Goal: Task Accomplishment & Management: Manage account settings

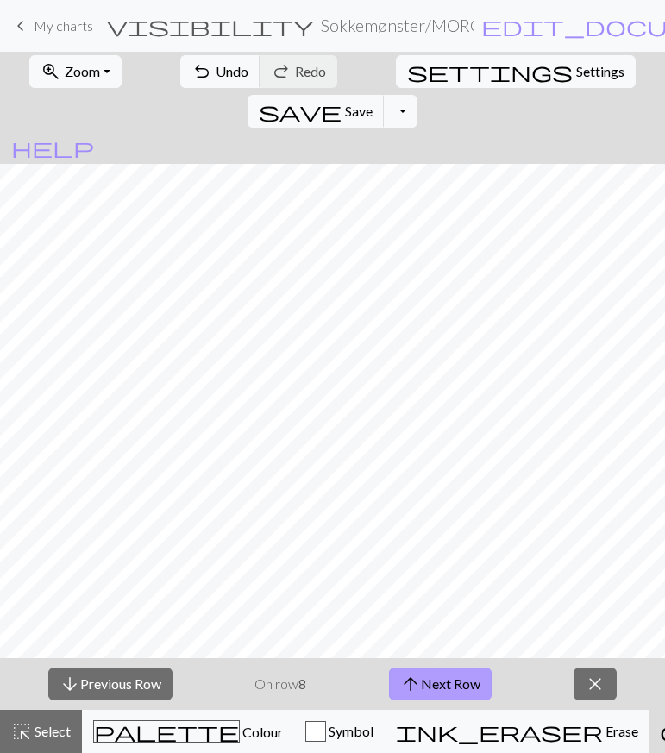
click at [453, 682] on button "arrow_upward Next Row" at bounding box center [440, 684] width 103 height 33
click at [433, 683] on button "arrow_upward Next Row" at bounding box center [440, 684] width 103 height 33
click at [433, 683] on button "arrow_upward Next Row" at bounding box center [443, 684] width 103 height 33
click at [466, 682] on button "arrow_upward Next Row" at bounding box center [443, 684] width 103 height 33
click at [439, 680] on button "arrow_upward Next Row" at bounding box center [443, 684] width 103 height 33
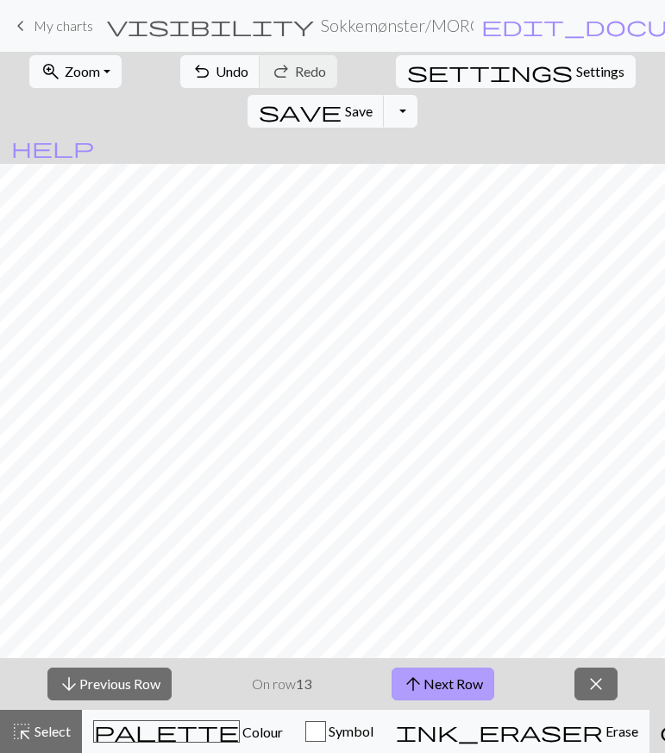
click at [437, 678] on button "arrow_upward Next Row" at bounding box center [443, 684] width 103 height 33
click at [142, 669] on button "arrow_downward Previous Row" at bounding box center [109, 684] width 124 height 33
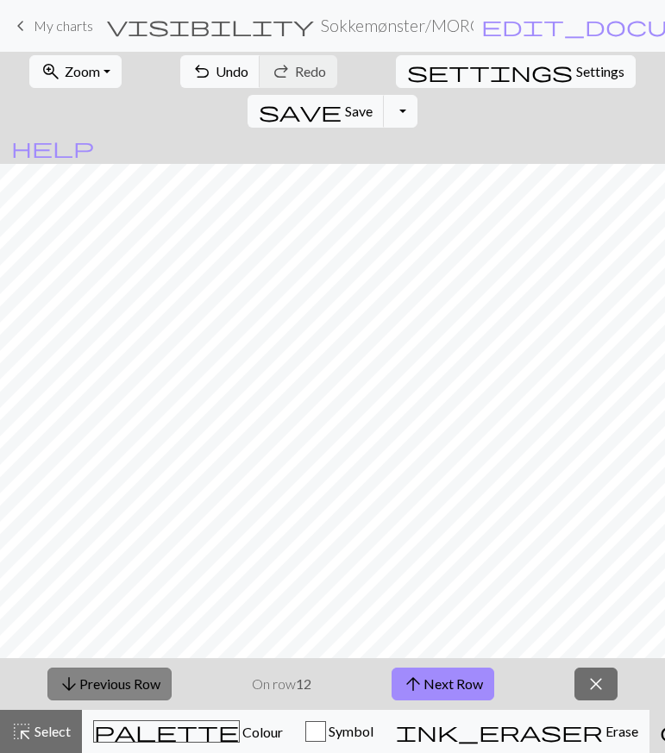
click at [142, 669] on button "arrow_downward Previous Row" at bounding box center [109, 684] width 124 height 33
click at [142, 669] on button "arrow_downward Previous Row" at bounding box center [110, 684] width 124 height 33
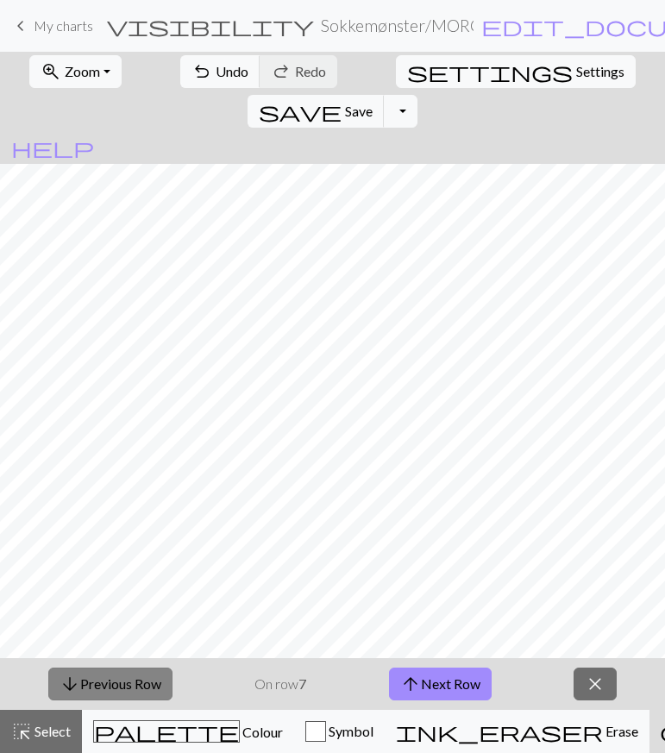
click at [142, 669] on button "arrow_downward Previous Row" at bounding box center [110, 684] width 124 height 33
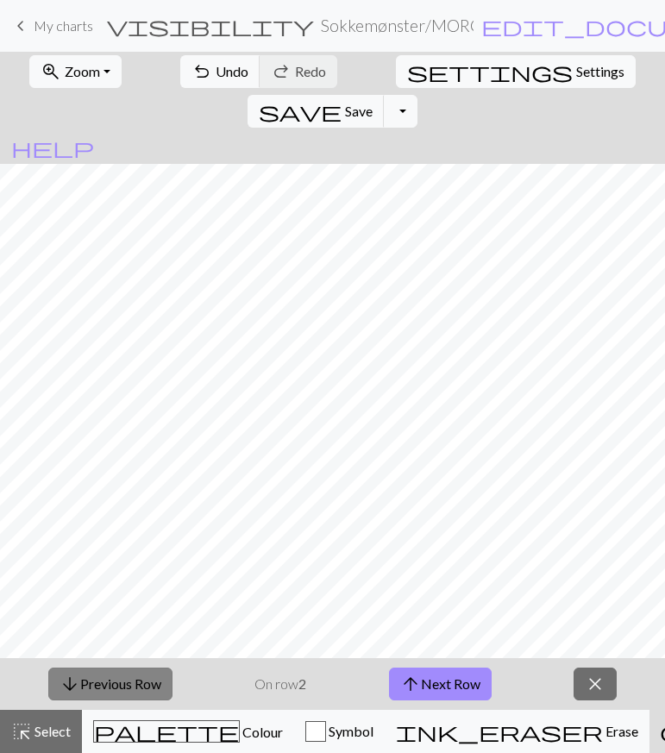
click at [142, 669] on button "arrow_downward Previous Row" at bounding box center [110, 684] width 124 height 33
click at [411, 678] on span "arrow_upward" at bounding box center [410, 684] width 21 height 24
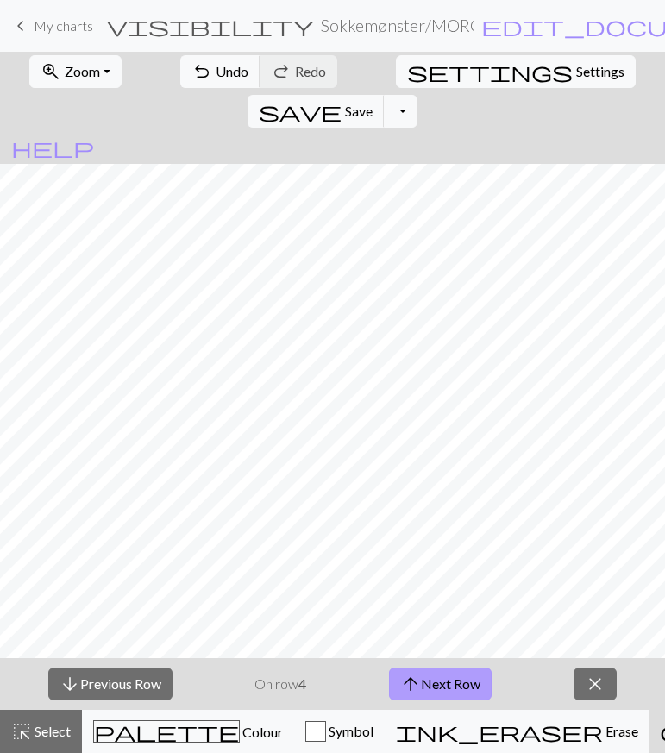
click at [411, 678] on span "arrow_upward" at bounding box center [410, 684] width 21 height 24
click at [448, 689] on button "arrow_upward Next Row" at bounding box center [440, 684] width 103 height 33
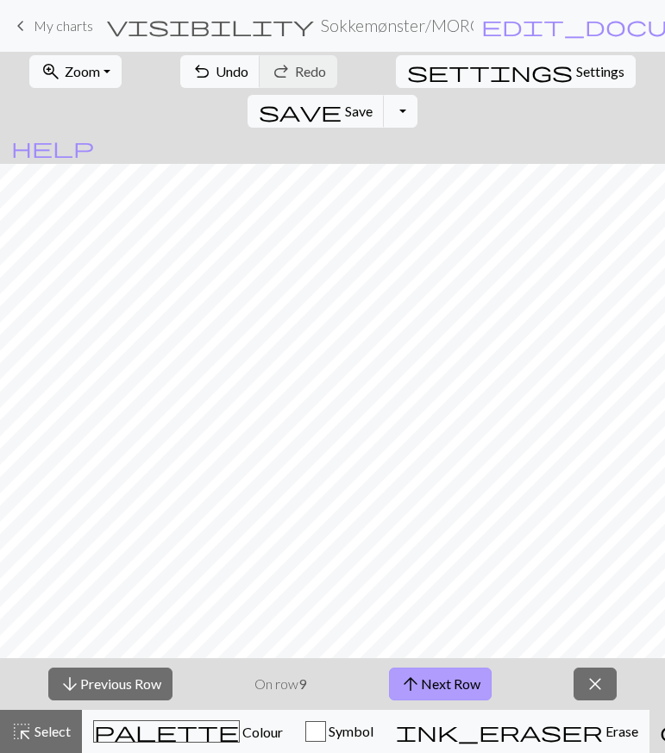
click at [448, 689] on button "arrow_upward Next Row" at bounding box center [440, 684] width 103 height 33
click at [448, 689] on button "arrow_upward Next Row" at bounding box center [443, 684] width 103 height 33
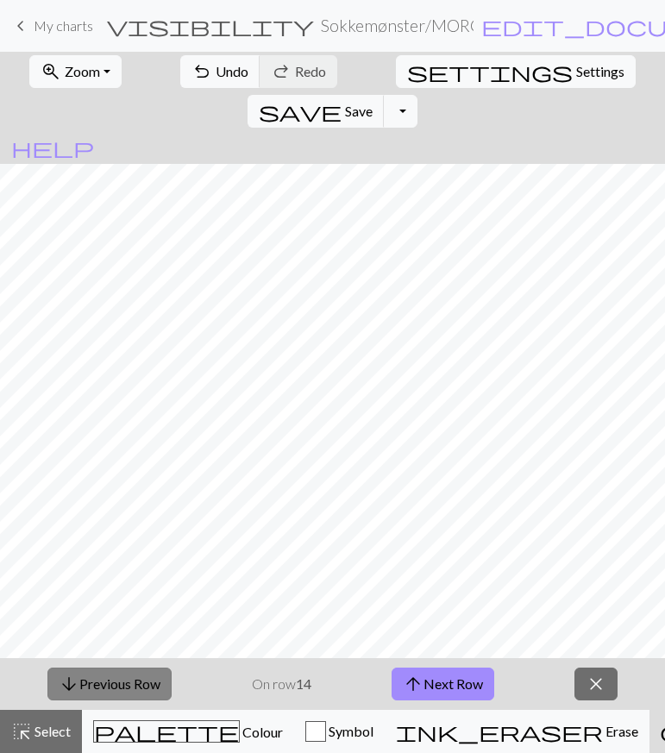
click at [141, 678] on button "arrow_downward Previous Row" at bounding box center [109, 684] width 124 height 33
click at [482, 679] on button "arrow_upward Next Row" at bounding box center [443, 684] width 103 height 33
click at [483, 679] on button "arrow_upward Next Row" at bounding box center [443, 684] width 103 height 33
click at [47, 29] on span "My charts" at bounding box center [64, 25] width 60 height 16
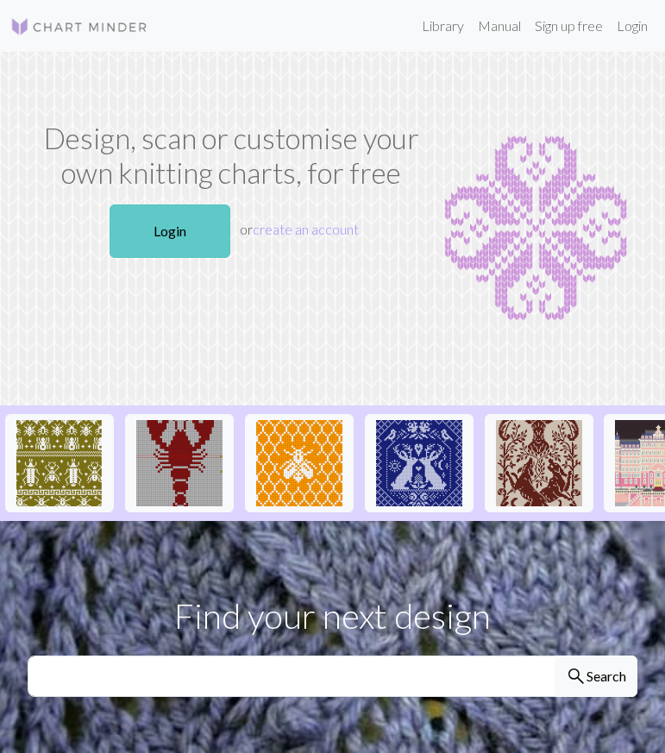
click at [188, 230] on link "Login" at bounding box center [170, 230] width 121 height 53
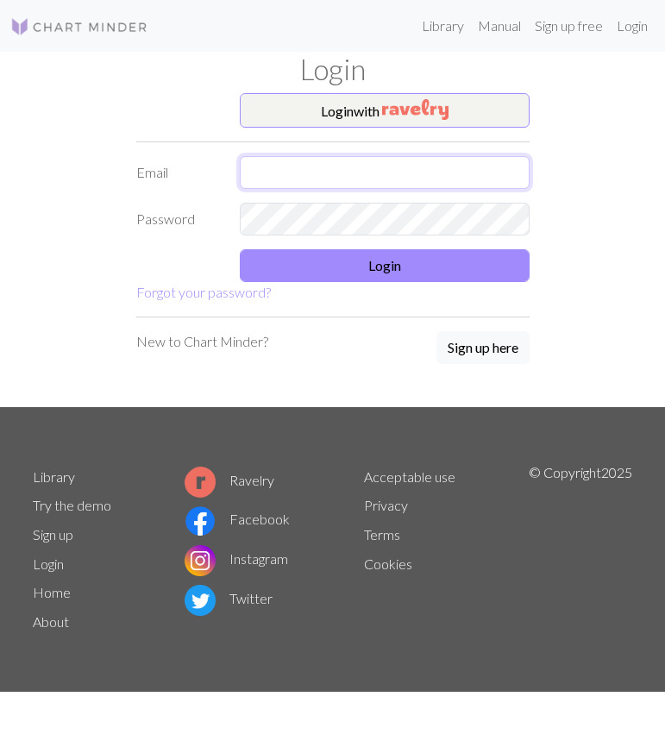
click at [273, 182] on input "text" at bounding box center [385, 172] width 290 height 33
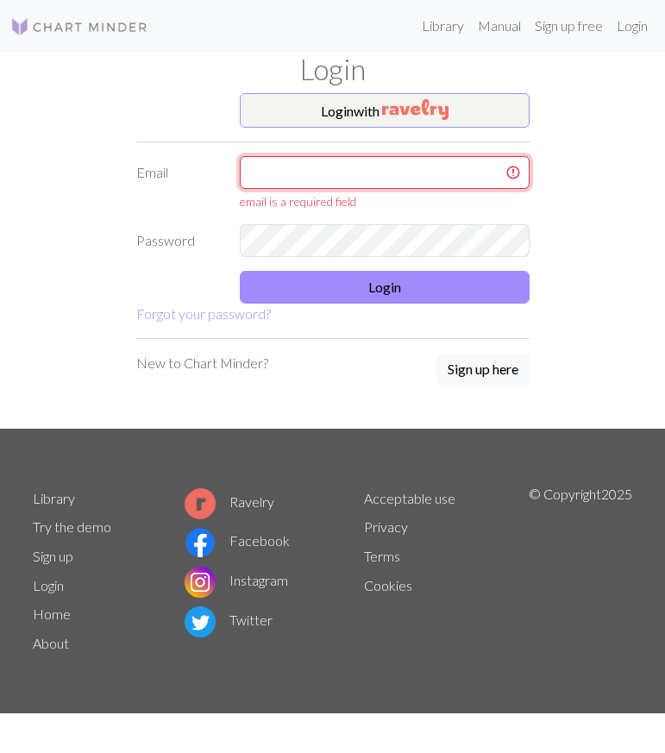
type input "ingvild.grane@gmail.com"
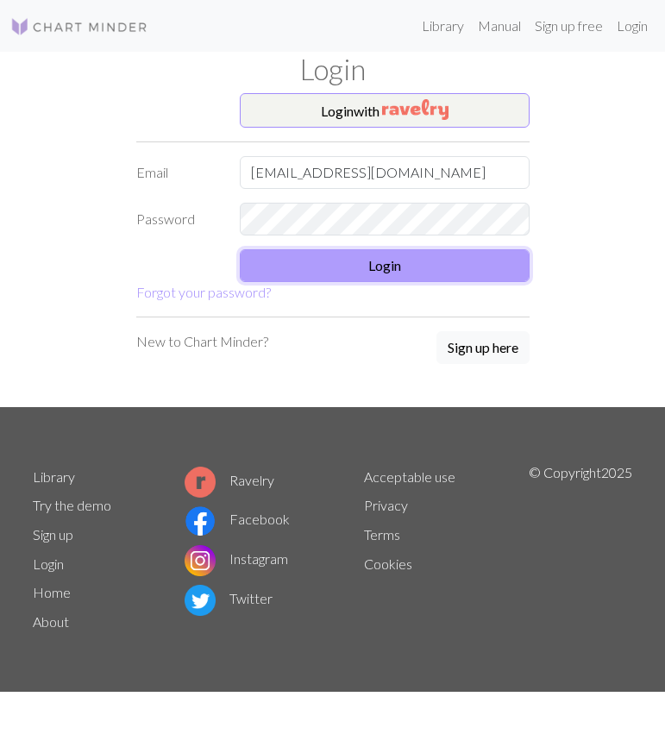
click at [386, 268] on button "Login" at bounding box center [385, 265] width 290 height 33
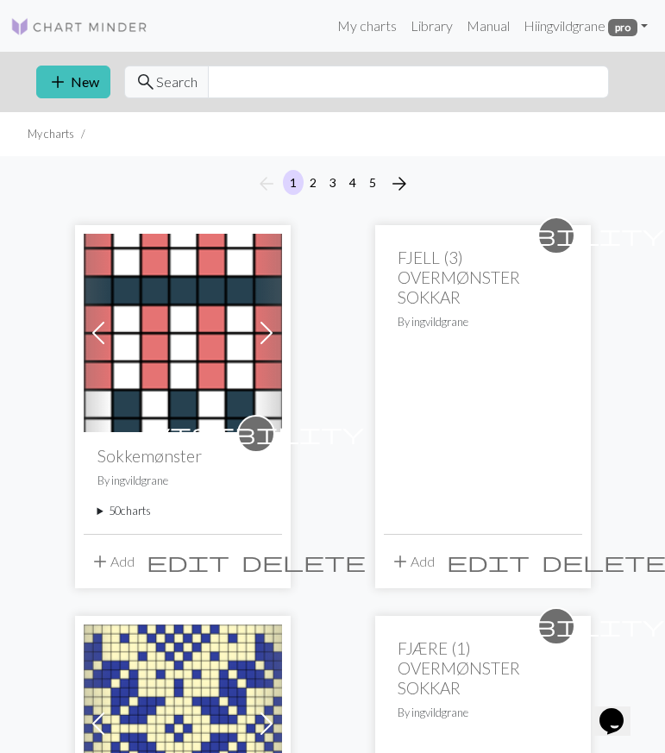
click at [128, 515] on summary "50 charts" at bounding box center [182, 511] width 171 height 16
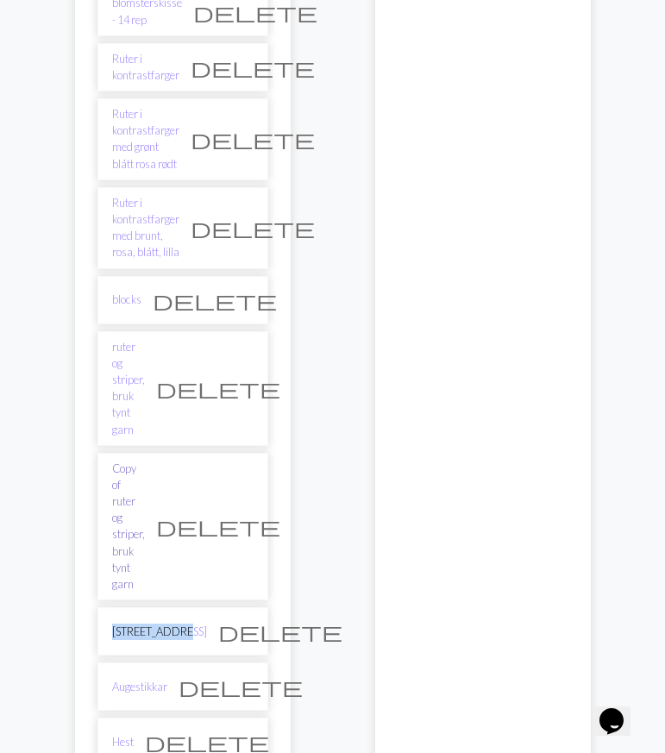
scroll to position [2114, 0]
click at [243, 731] on span "delete" at bounding box center [207, 743] width 124 height 24
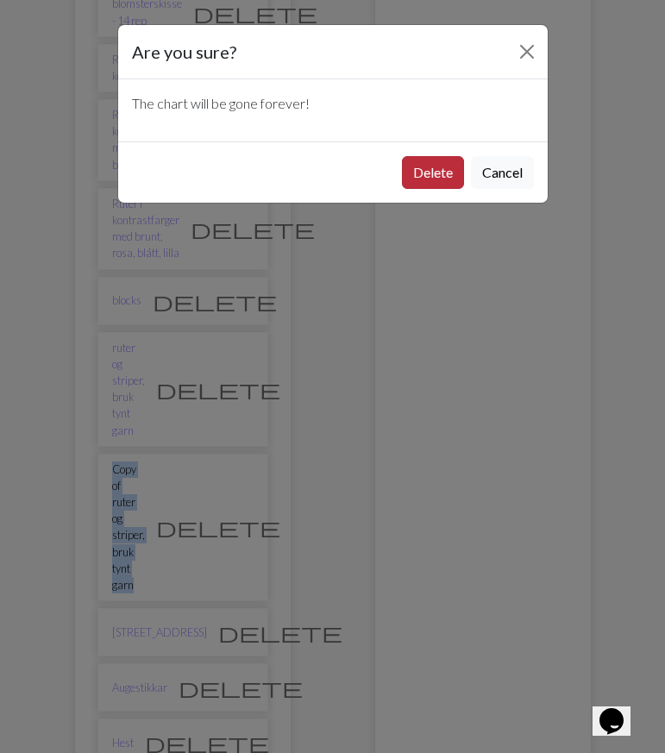
click at [432, 179] on button "Delete" at bounding box center [433, 172] width 62 height 33
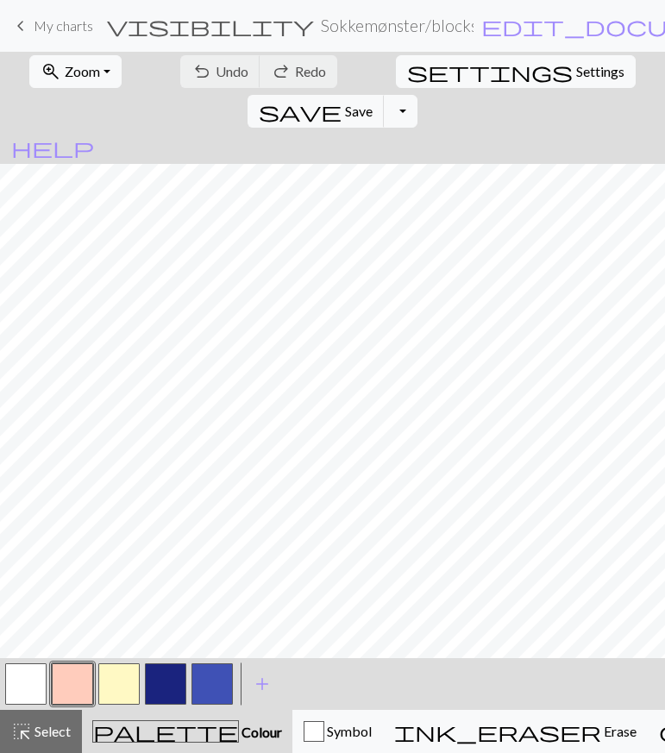
click at [225, 683] on button "button" at bounding box center [212, 683] width 41 height 41
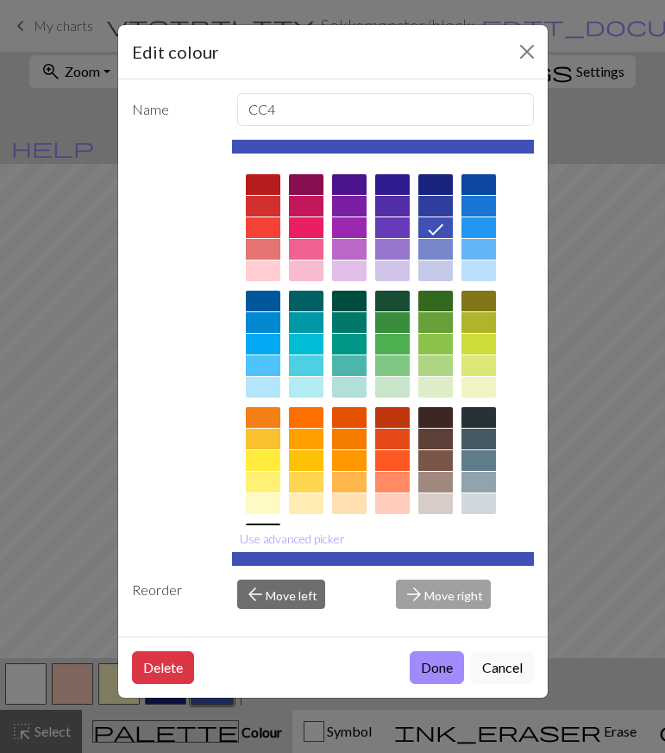
click at [566, 406] on div "Edit colour Name CC4 Use advanced picker Reorder arrow_back Move left arrow_for…" at bounding box center [332, 376] width 665 height 753
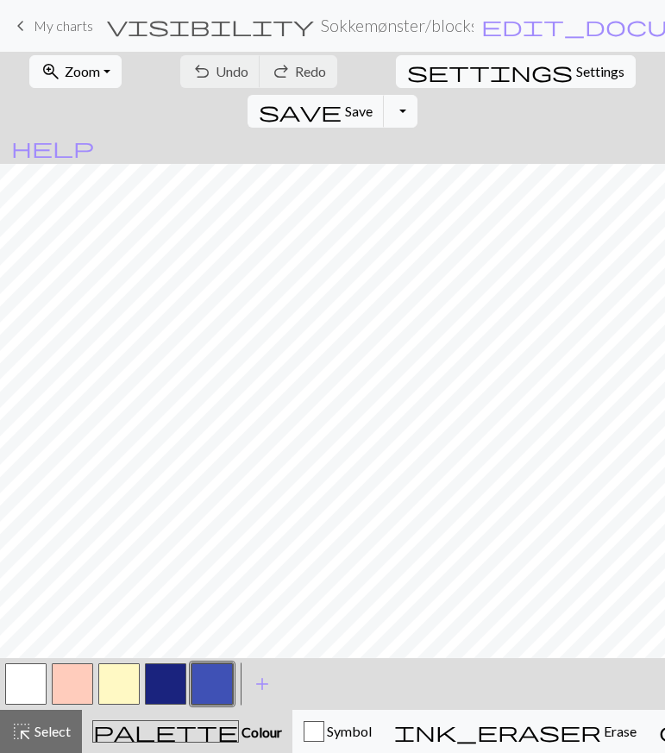
click at [178, 681] on button "button" at bounding box center [165, 683] width 41 height 41
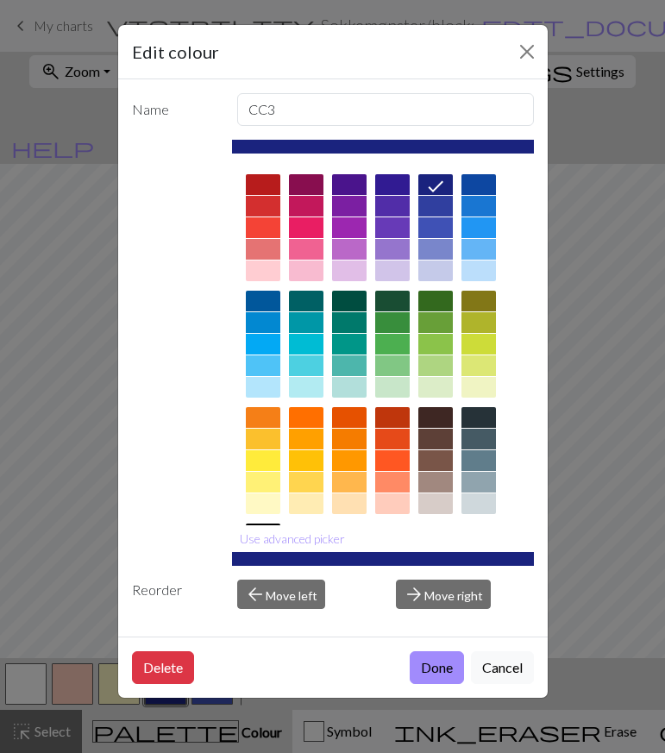
click at [439, 229] on div at bounding box center [435, 227] width 35 height 21
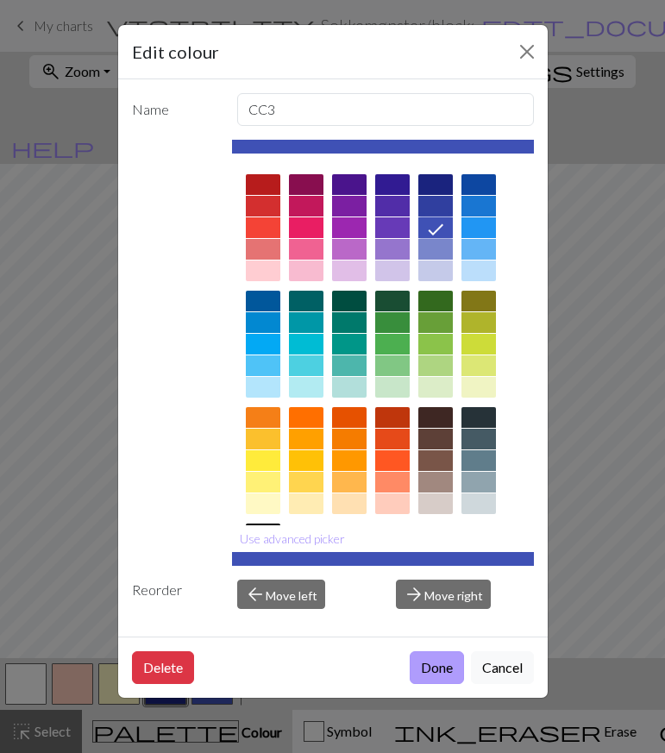
click at [420, 664] on button "Done" at bounding box center [437, 667] width 54 height 33
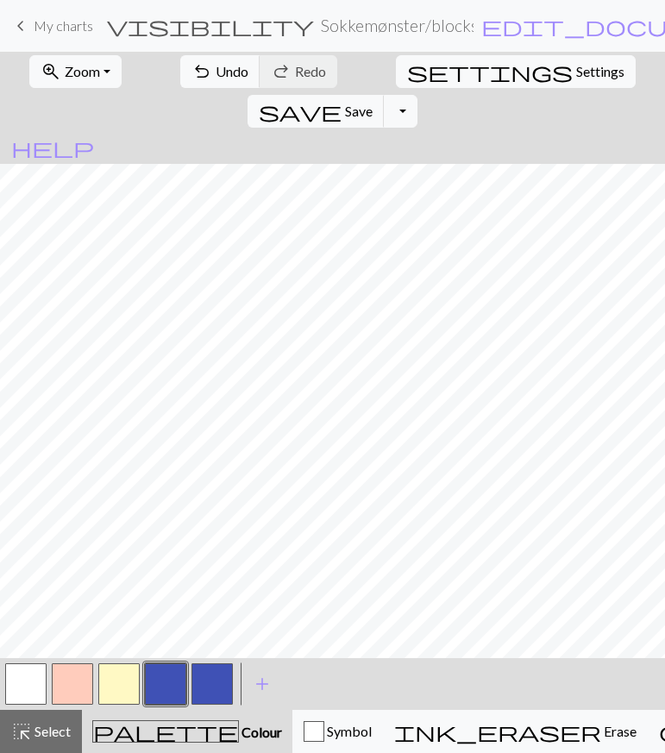
click at [215, 680] on button "button" at bounding box center [212, 683] width 41 height 41
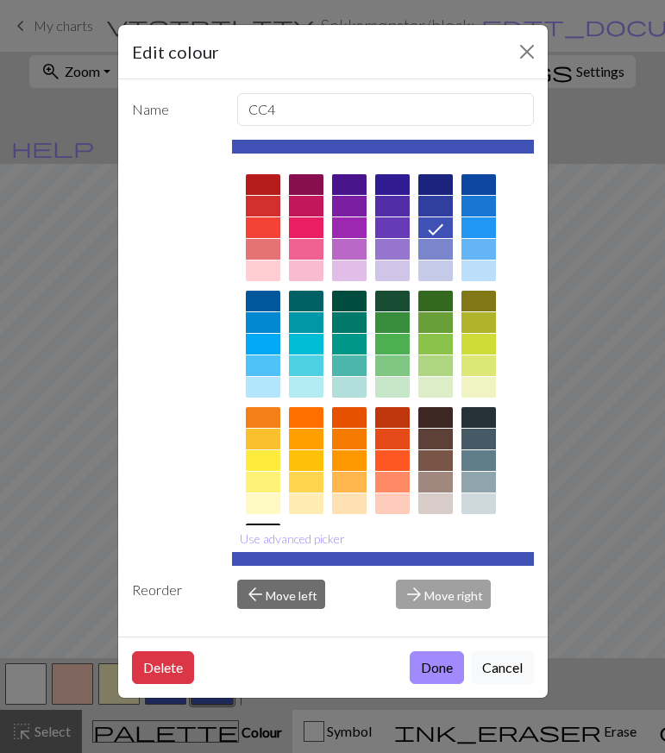
click at [273, 343] on div at bounding box center [263, 344] width 35 height 21
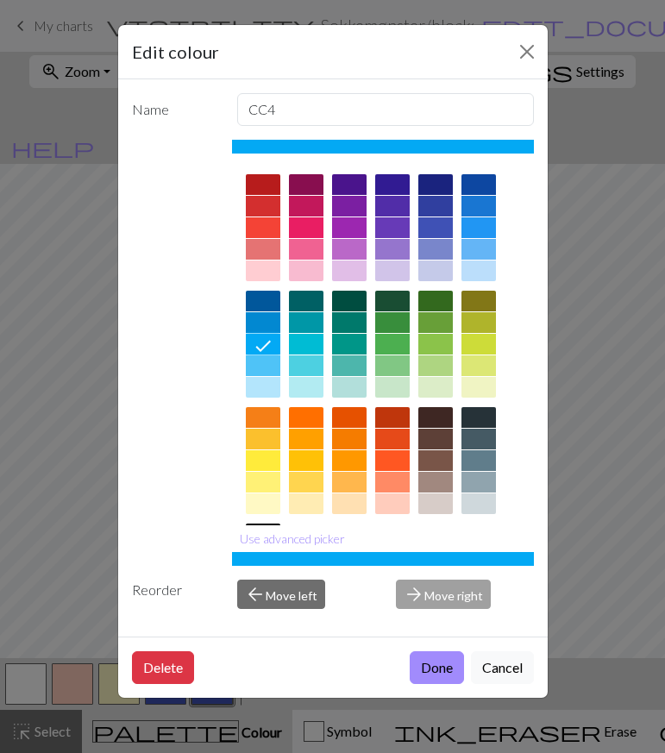
click at [272, 367] on div at bounding box center [263, 365] width 35 height 21
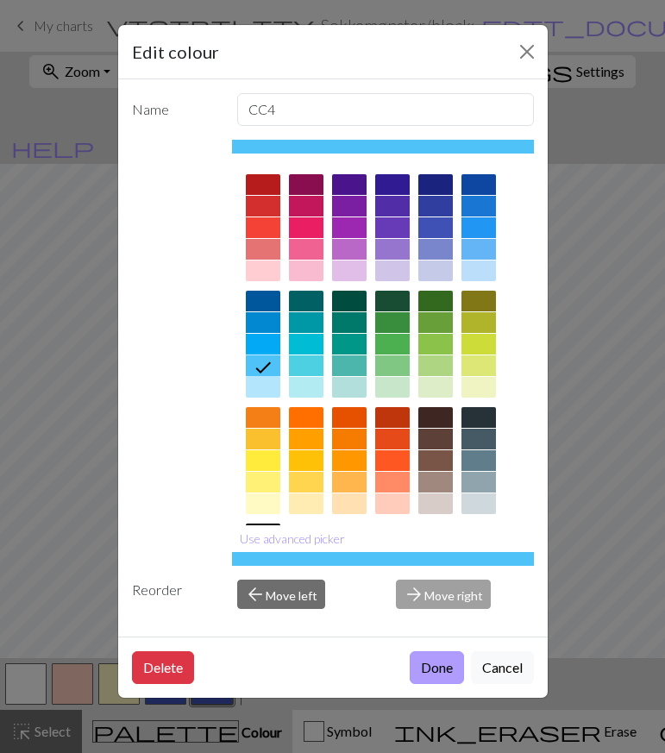
click at [430, 667] on button "Done" at bounding box center [437, 667] width 54 height 33
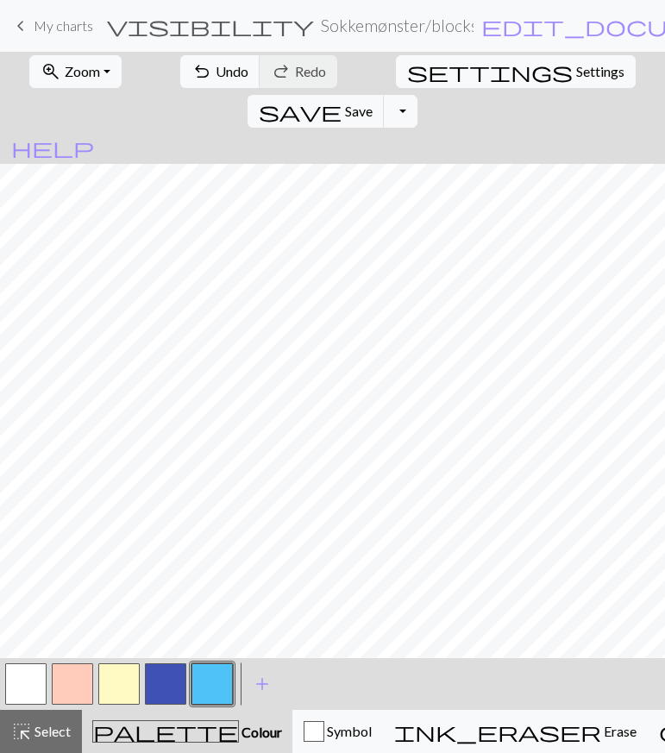
click at [214, 666] on button "button" at bounding box center [212, 683] width 41 height 41
click at [214, 666] on div "Edit colour Name CC4 Use advanced picker Reorder arrow_back Move left arrow_for…" at bounding box center [332, 376] width 665 height 753
click at [209, 692] on button "button" at bounding box center [212, 683] width 41 height 41
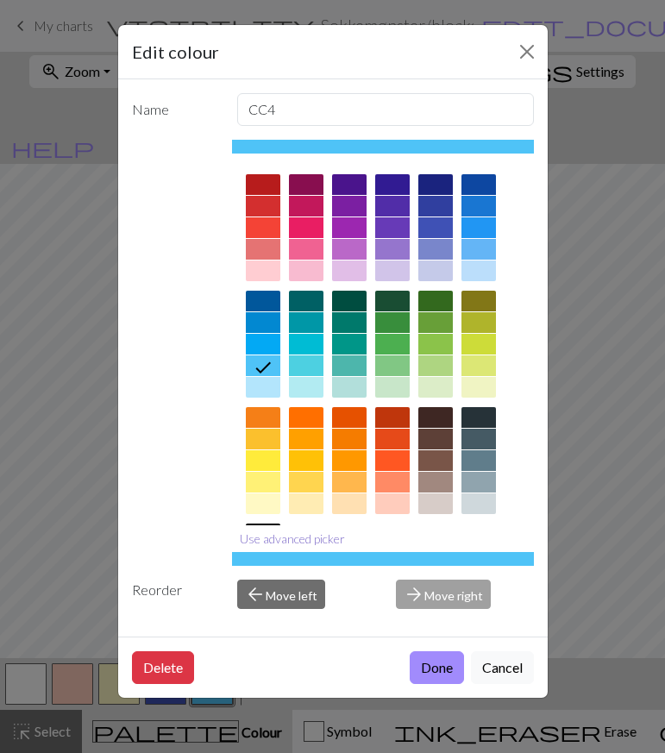
click at [291, 541] on button "Use advanced picker" at bounding box center [292, 538] width 121 height 27
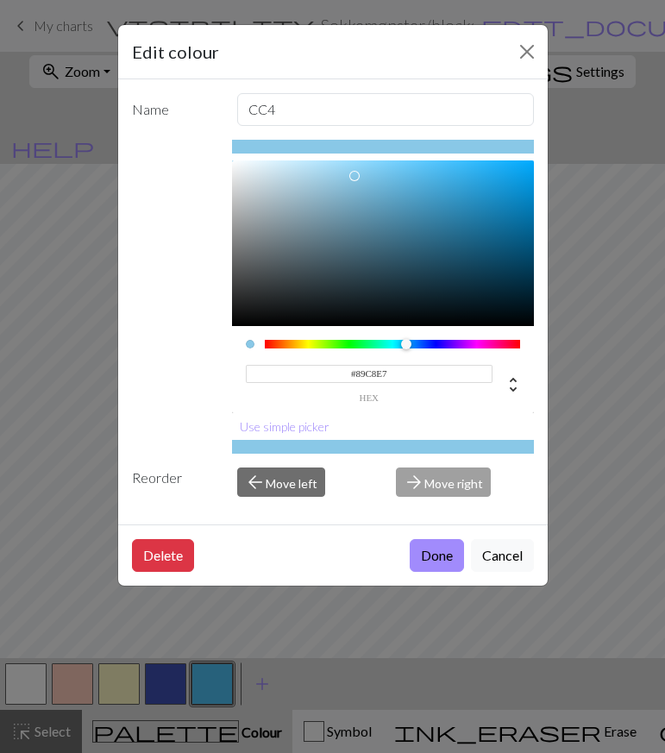
type input "#87C7E6"
drag, startPoint x: 437, startPoint y: 166, endPoint x: 356, endPoint y: 177, distance: 81.9
click at [356, 177] on div at bounding box center [354, 176] width 10 height 10
click at [432, 560] on button "Done" at bounding box center [437, 555] width 54 height 33
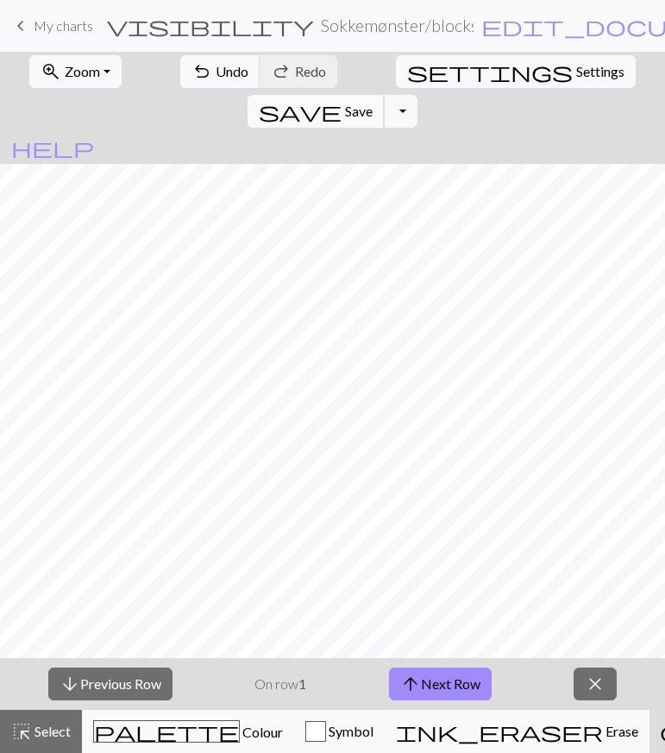
click at [373, 103] on span "Save" at bounding box center [359, 111] width 28 height 16
click at [446, 682] on button "arrow_upward Next Row" at bounding box center [440, 684] width 103 height 33
click at [462, 689] on button "arrow_upward Next Row" at bounding box center [440, 684] width 103 height 33
click at [130, 684] on button "arrow_downward Previous Row" at bounding box center [110, 684] width 124 height 33
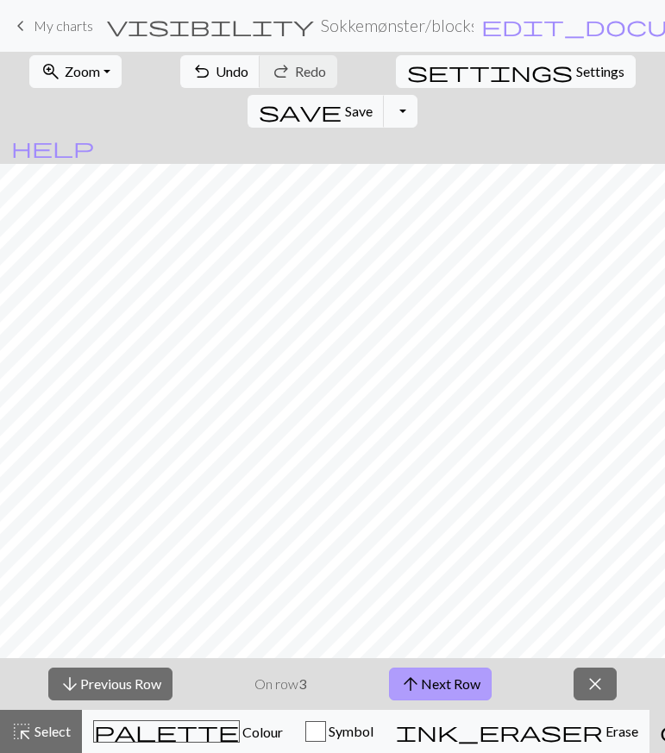
click at [485, 678] on button "arrow_upward Next Row" at bounding box center [440, 684] width 103 height 33
click at [453, 683] on button "arrow_upward Next Row" at bounding box center [440, 684] width 103 height 33
click at [476, 691] on button "arrow_upward Next Row" at bounding box center [440, 684] width 103 height 33
click at [485, 695] on button "arrow_upward Next Row" at bounding box center [440, 684] width 103 height 33
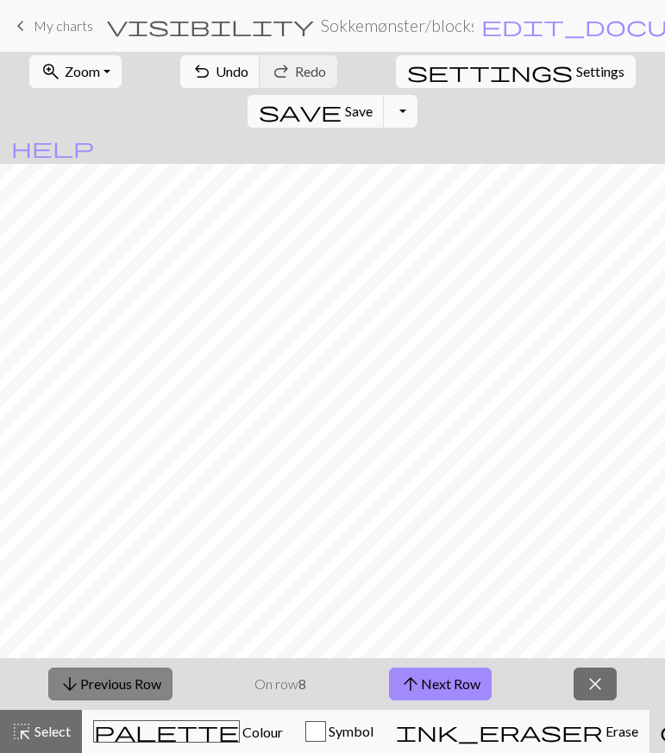
click at [108, 686] on button "arrow_downward Previous Row" at bounding box center [110, 684] width 124 height 33
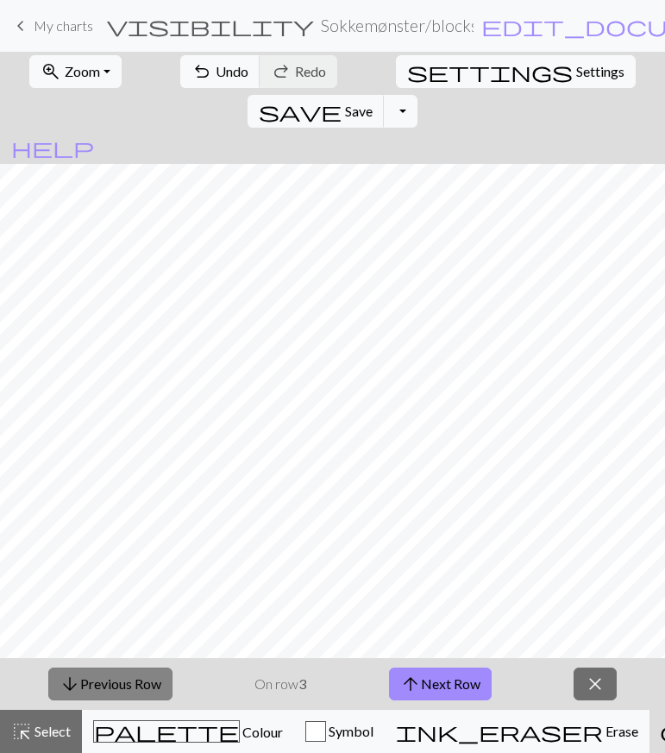
click at [108, 686] on button "arrow_downward Previous Row" at bounding box center [110, 684] width 124 height 33
click at [455, 694] on button "arrow_upward Next Row" at bounding box center [440, 684] width 103 height 33
click at [431, 688] on button "arrow_upward Next Row" at bounding box center [440, 684] width 103 height 33
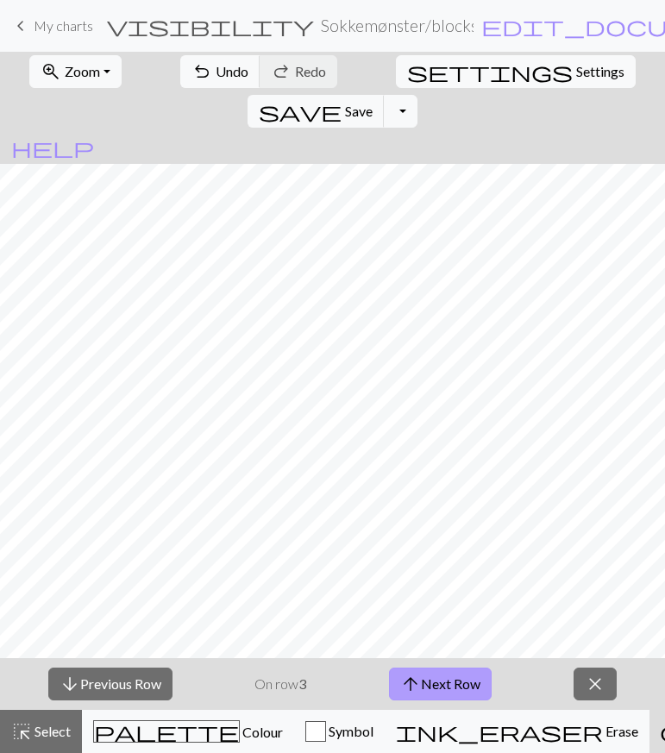
click at [484, 685] on button "arrow_upward Next Row" at bounding box center [440, 684] width 103 height 33
click at [458, 692] on button "arrow_upward Next Row" at bounding box center [440, 684] width 103 height 33
click at [458, 689] on button "arrow_upward Next Row" at bounding box center [440, 684] width 103 height 33
click at [461, 700] on div "arrow_downward Previous Row On row 7 arrow_upward Next Row close" at bounding box center [332, 684] width 665 height 52
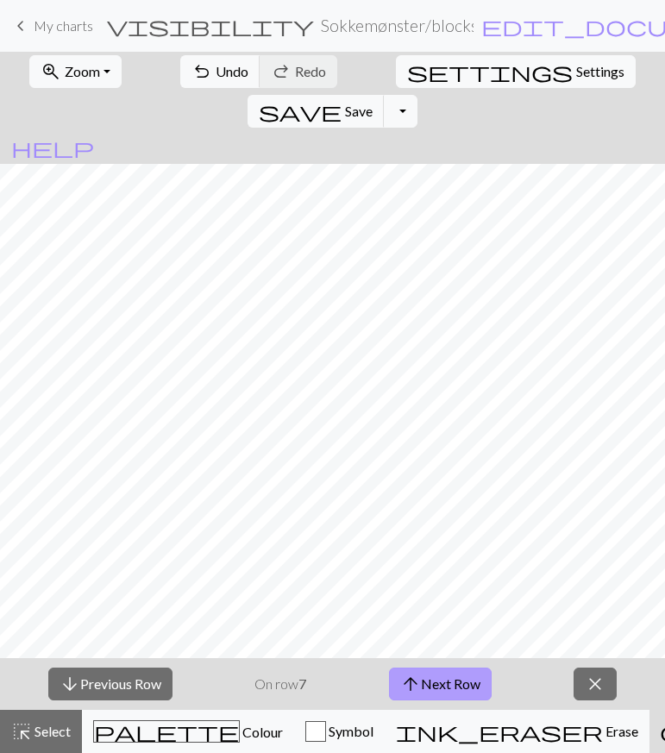
click at [449, 669] on button "arrow_upward Next Row" at bounding box center [440, 684] width 103 height 33
click at [147, 680] on button "arrow_downward Previous Row" at bounding box center [110, 684] width 124 height 33
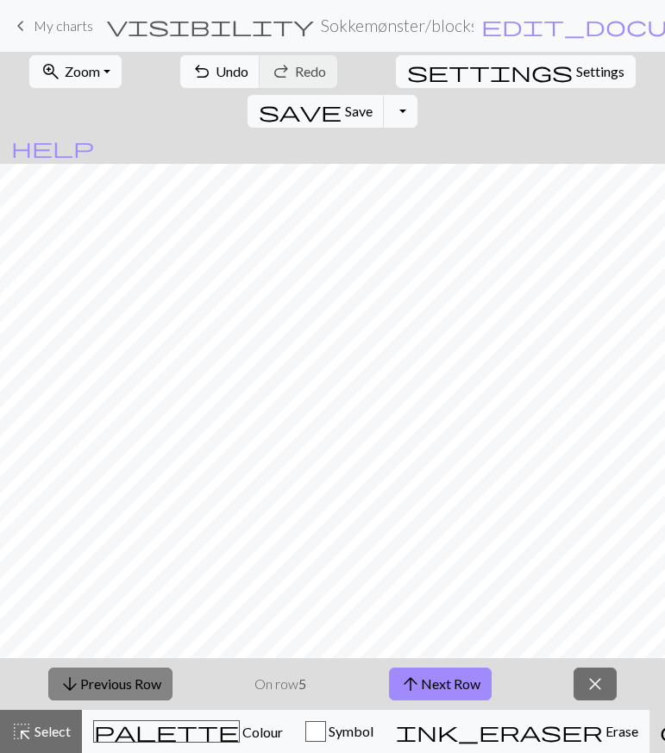
click at [147, 680] on button "arrow_downward Previous Row" at bounding box center [110, 684] width 124 height 33
click at [468, 671] on button "arrow_upward Next Row" at bounding box center [440, 684] width 103 height 33
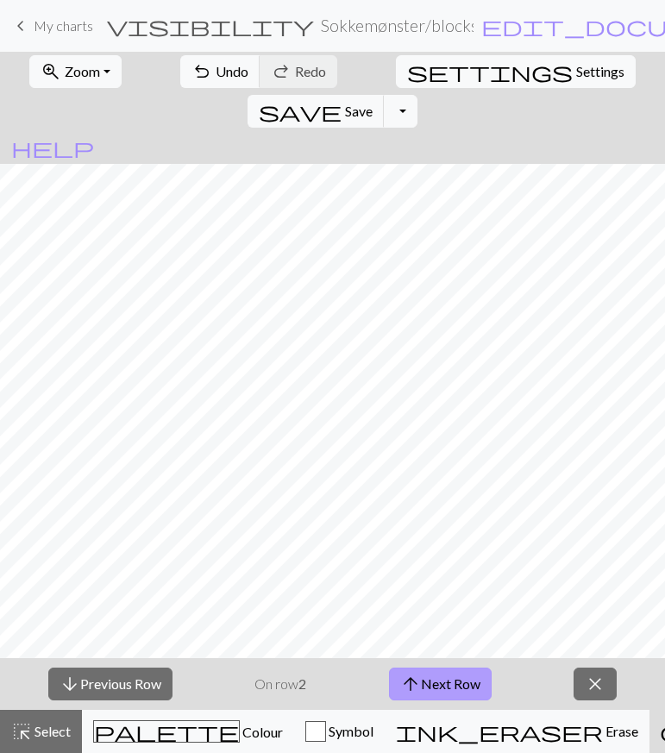
click at [468, 671] on button "arrow_upward Next Row" at bounding box center [440, 684] width 103 height 33
click at [447, 688] on button "arrow_upward Next Row" at bounding box center [440, 684] width 103 height 33
click at [455, 682] on button "arrow_upward Next Row" at bounding box center [440, 684] width 103 height 33
click at [450, 683] on button "arrow_upward Next Row" at bounding box center [440, 684] width 103 height 33
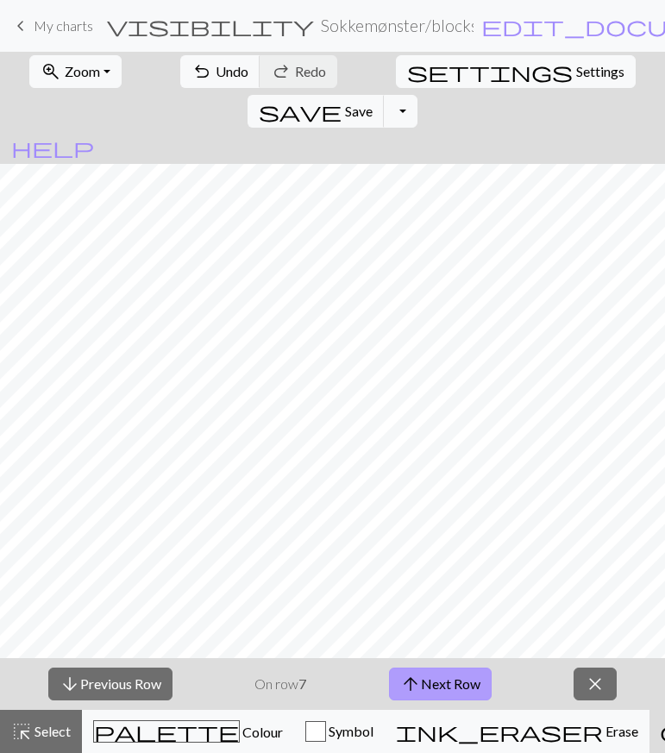
click at [450, 683] on button "arrow_upward Next Row" at bounding box center [440, 684] width 103 height 33
click at [127, 683] on button "arrow_downward Previous Row" at bounding box center [110, 684] width 124 height 33
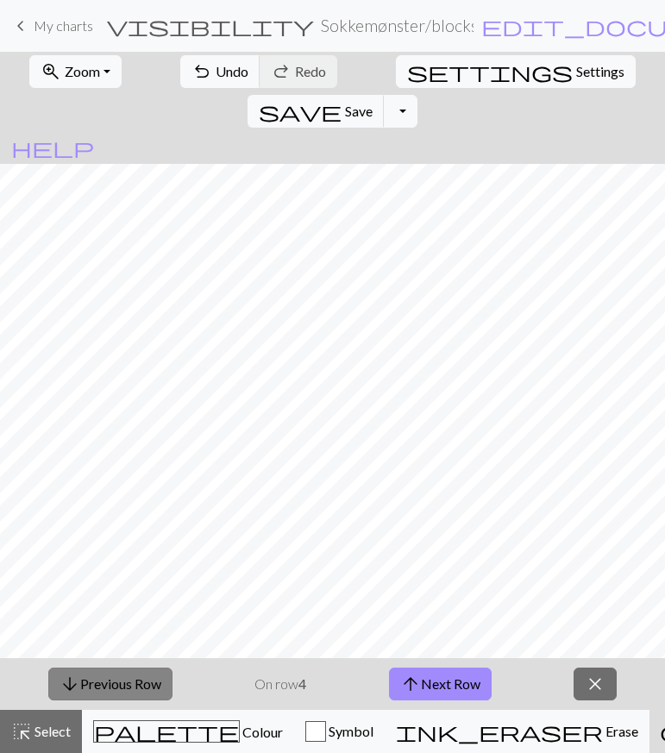
click at [127, 683] on button "arrow_downward Previous Row" at bounding box center [110, 684] width 124 height 33
click at [450, 691] on button "arrow_upward Next Row" at bounding box center [440, 684] width 103 height 33
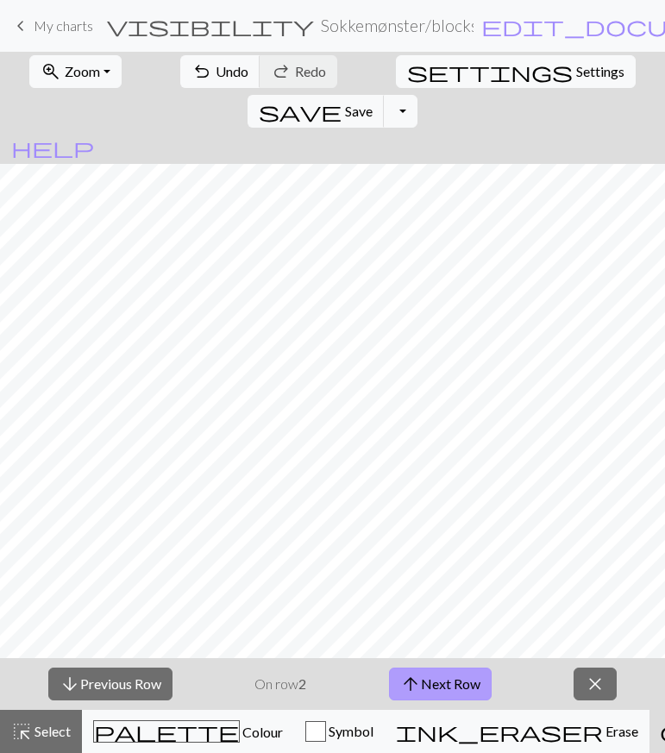
click at [450, 691] on button "arrow_upward Next Row" at bounding box center [440, 684] width 103 height 33
click at [473, 688] on button "arrow_upward Next Row" at bounding box center [440, 684] width 103 height 33
click at [444, 689] on button "arrow_upward Next Row" at bounding box center [440, 684] width 103 height 33
click at [454, 682] on button "arrow_upward Next Row" at bounding box center [440, 684] width 103 height 33
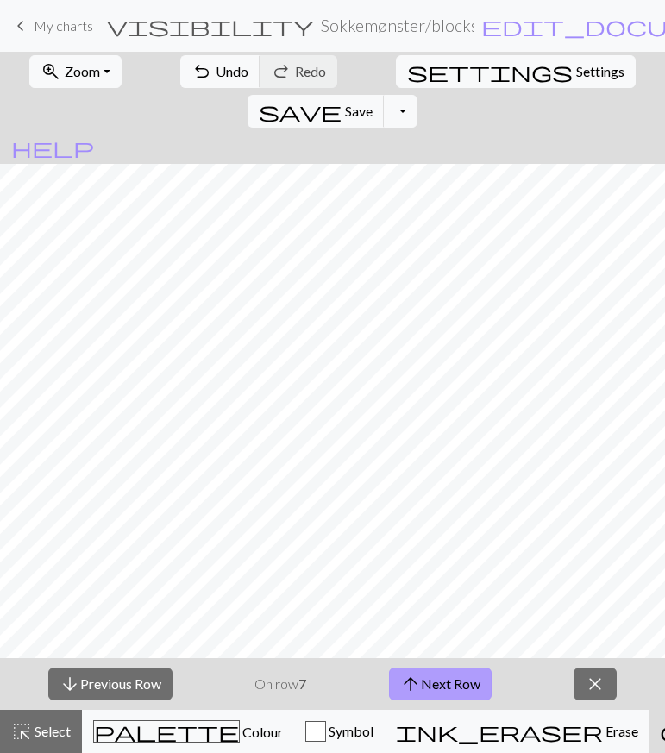
click at [472, 697] on button "arrow_upward Next Row" at bounding box center [440, 684] width 103 height 33
click at [135, 684] on button "arrow_downward Previous Row" at bounding box center [110, 684] width 124 height 33
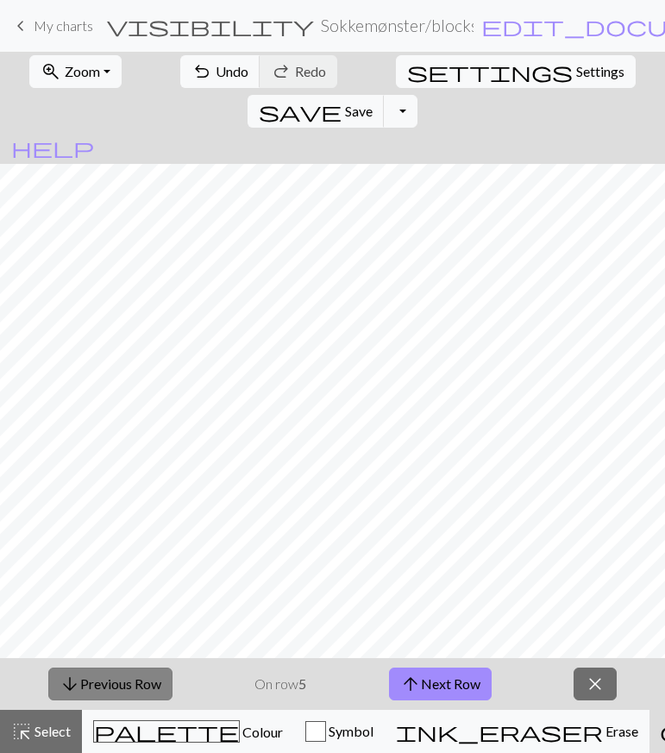
click at [135, 684] on button "arrow_downward Previous Row" at bounding box center [110, 684] width 124 height 33
click at [426, 682] on button "arrow_upward Next Row" at bounding box center [440, 684] width 103 height 33
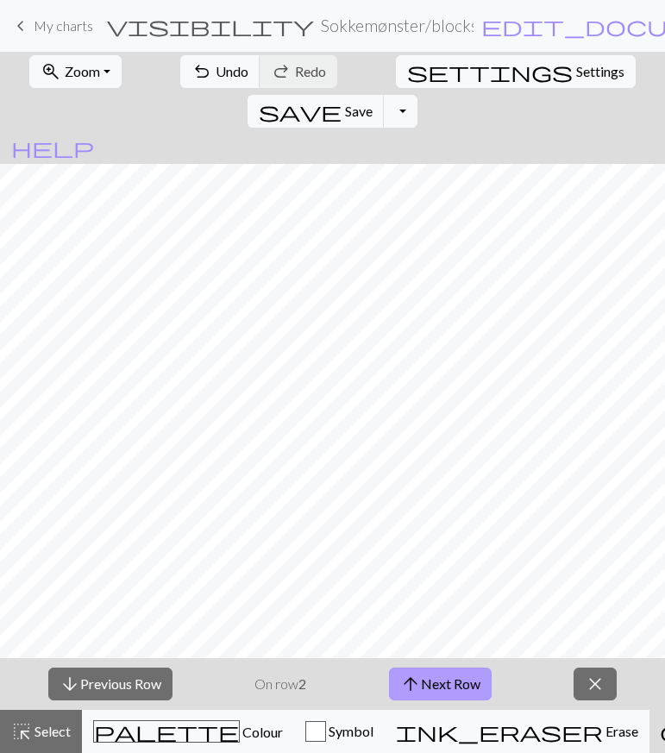
click at [426, 682] on button "arrow_upward Next Row" at bounding box center [440, 684] width 103 height 33
click at [464, 678] on button "arrow_upward Next Row" at bounding box center [440, 684] width 103 height 33
click at [461, 683] on button "arrow_upward Next Row" at bounding box center [440, 684] width 103 height 33
click at [466, 681] on button "arrow_upward Next Row" at bounding box center [440, 684] width 103 height 33
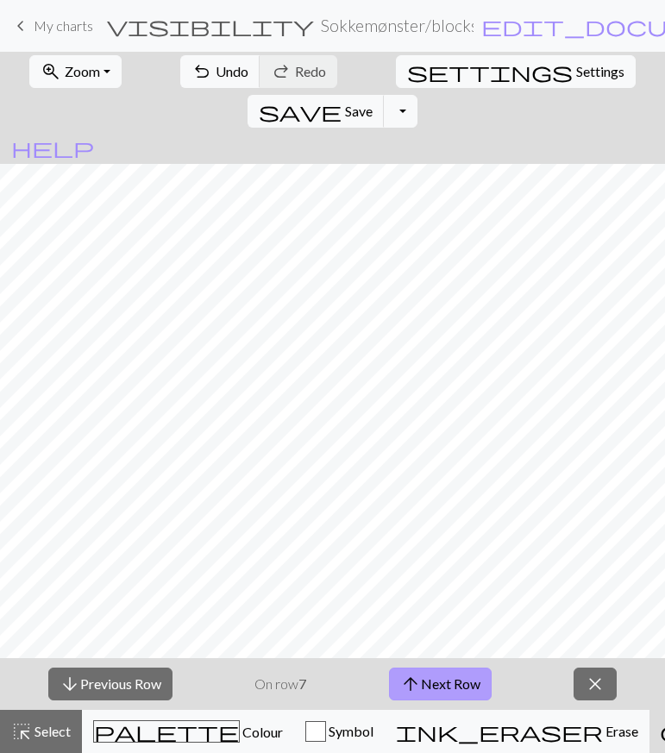
click at [515, 722] on button "ink_eraser Erase Erase" at bounding box center [517, 731] width 265 height 43
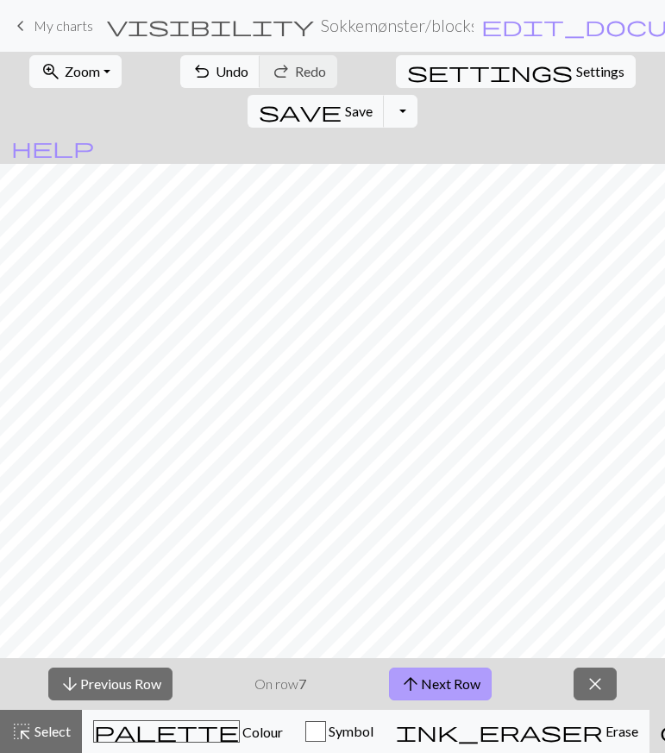
click at [464, 684] on button "arrow_upward Next Row" at bounding box center [440, 684] width 103 height 33
click at [88, 683] on button "arrow_downward Previous Row" at bounding box center [110, 684] width 124 height 33
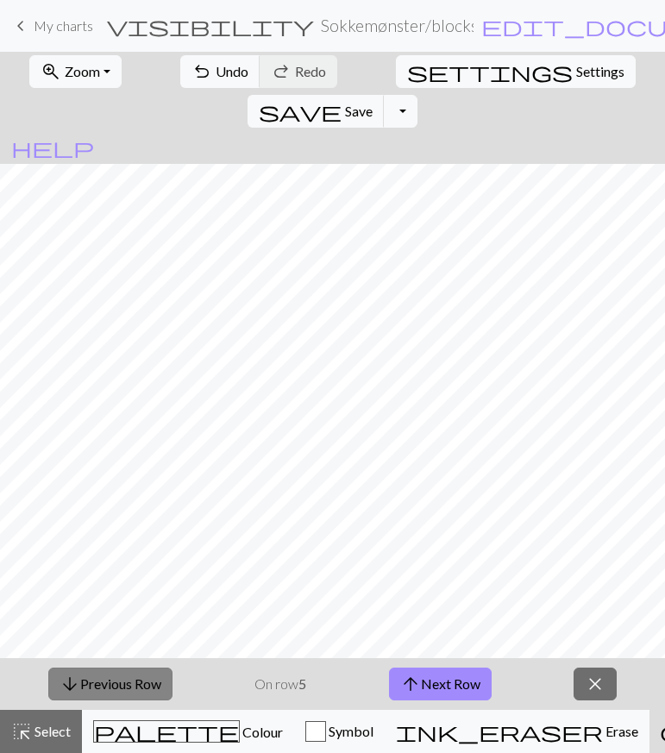
click at [88, 683] on button "arrow_downward Previous Row" at bounding box center [110, 684] width 124 height 33
click at [423, 673] on button "arrow_upward Next Row" at bounding box center [440, 684] width 103 height 33
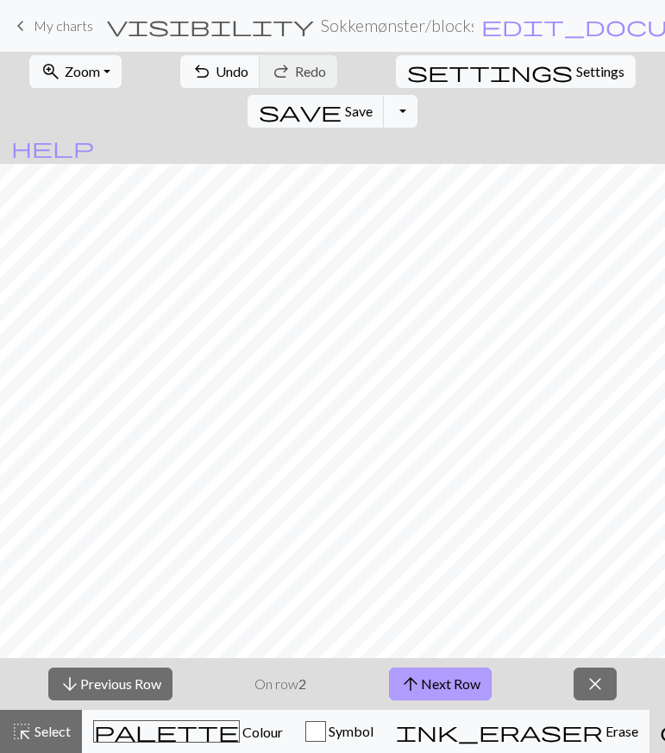
click at [423, 673] on button "arrow_upward Next Row" at bounding box center [440, 684] width 103 height 33
click at [474, 685] on button "arrow_upward Next Row" at bounding box center [440, 684] width 103 height 33
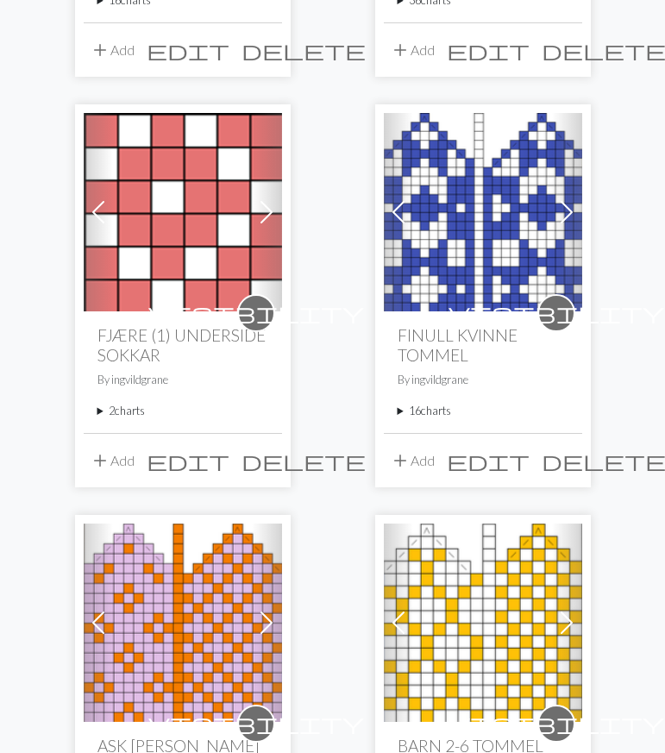
scroll to position [2114, 0]
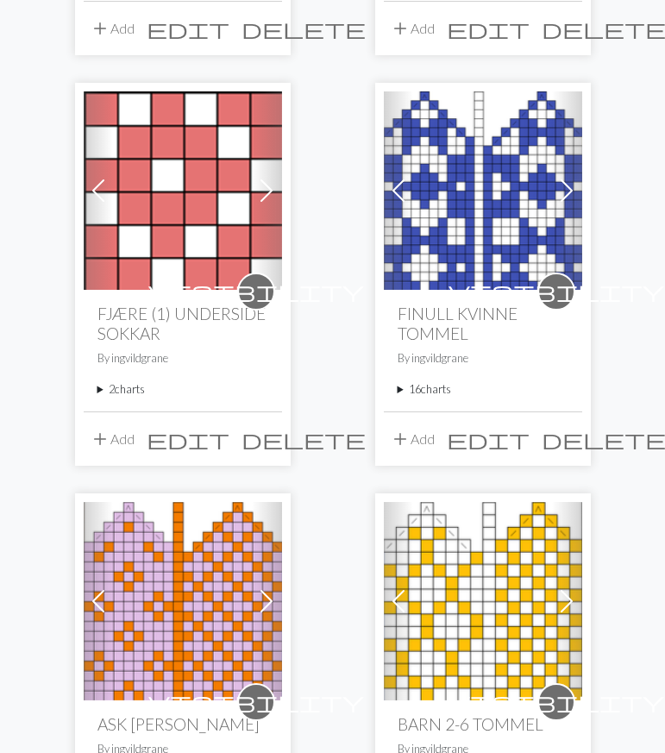
click at [131, 389] on summary "2 charts" at bounding box center [182, 389] width 171 height 16
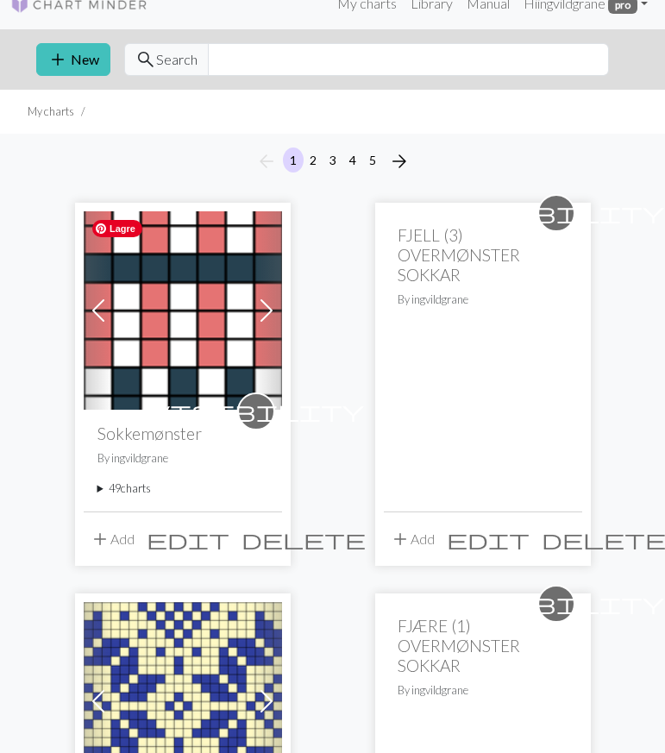
scroll to position [0, 0]
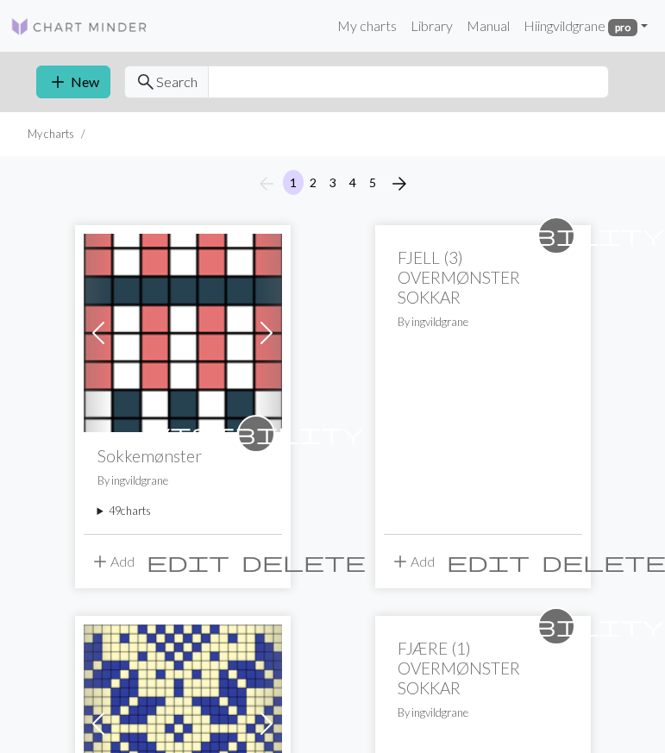
drag, startPoint x: 118, startPoint y: 558, endPoint x: 185, endPoint y: 496, distance: 90.9
click at [185, 496] on div "Previous Next visibility Sokkemønster By ingvildgrane 49 charts måndagssokkar -…" at bounding box center [183, 406] width 216 height 362
click at [131, 507] on summary "49 charts" at bounding box center [182, 511] width 171 height 16
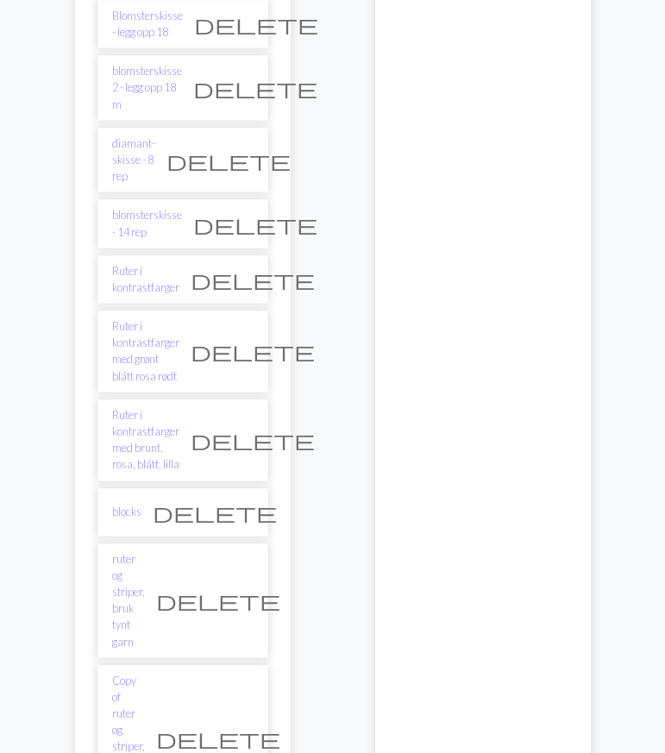
scroll to position [1916, 0]
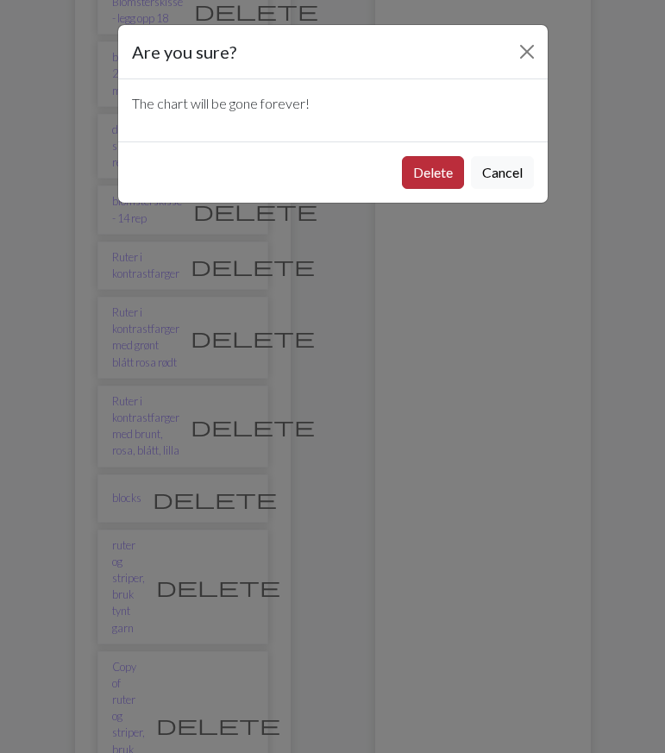
click at [437, 176] on button "Delete" at bounding box center [433, 172] width 62 height 33
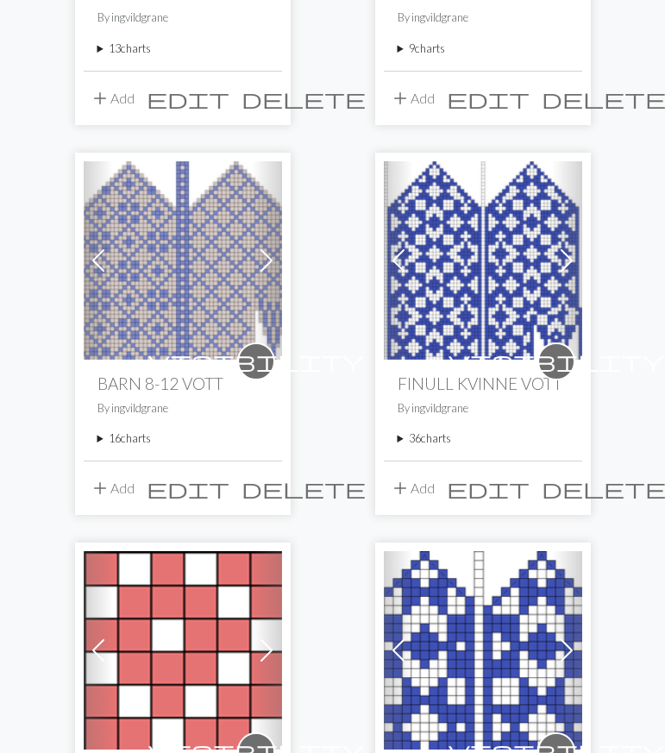
scroll to position [1765, 0]
